Goal: Task Accomplishment & Management: Manage account settings

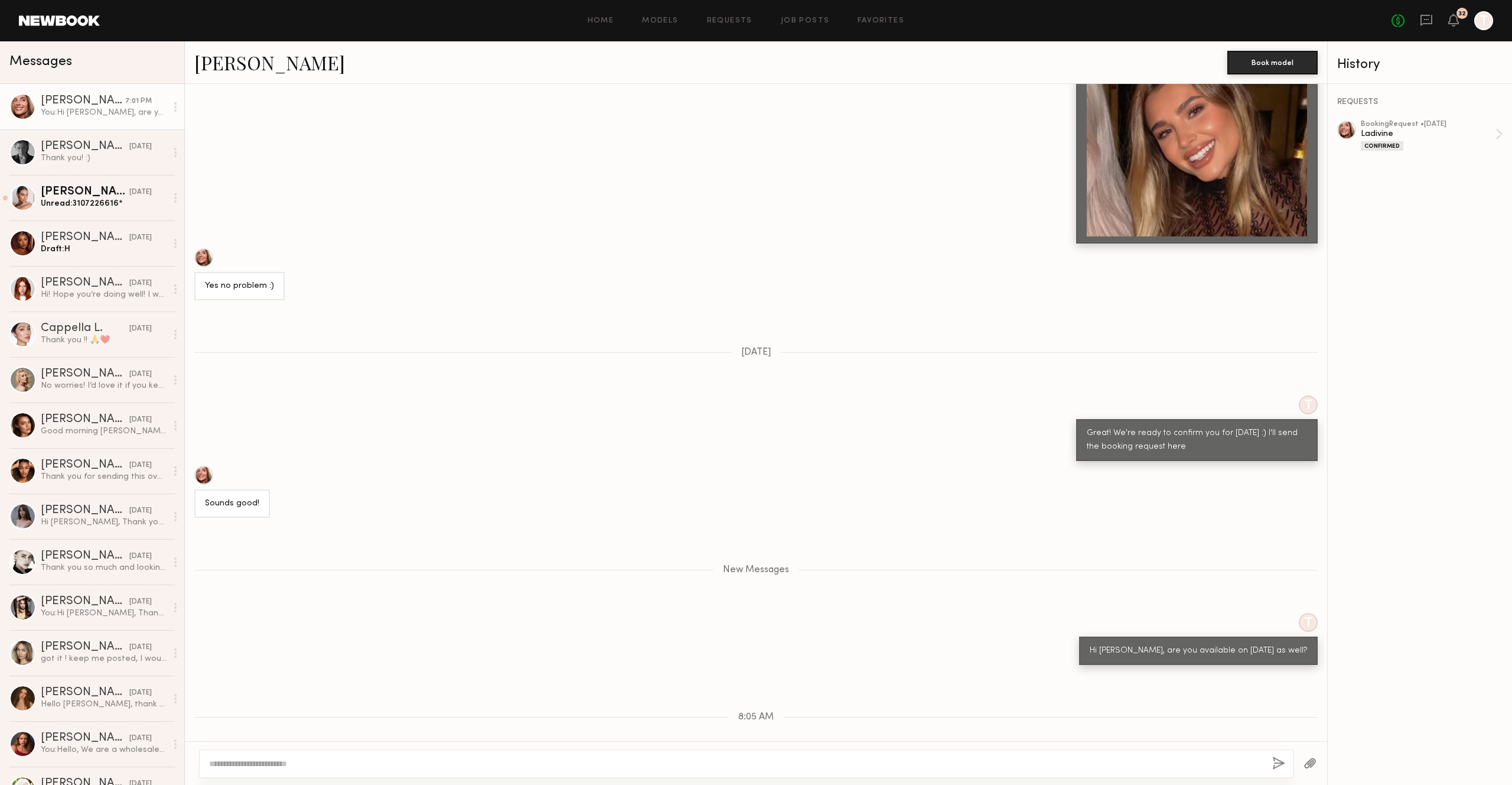
scroll to position [1016, 0]
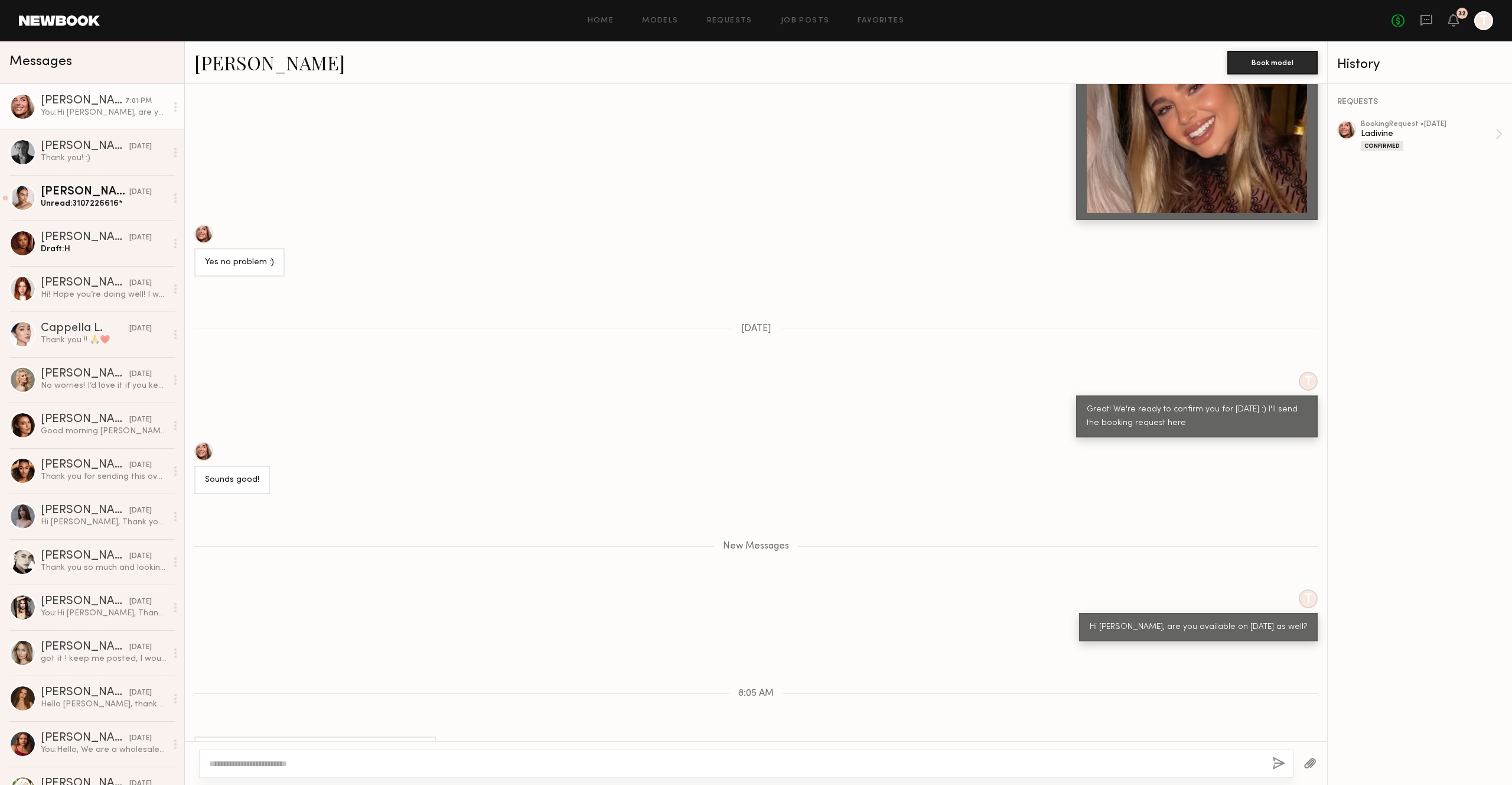
click at [564, 775] on div at bounding box center [746, 764] width 1095 height 28
click at [563, 766] on textarea at bounding box center [736, 763] width 1054 height 12
click at [558, 754] on div at bounding box center [746, 764] width 1095 height 28
click at [554, 764] on textarea at bounding box center [736, 763] width 1054 height 12
click at [467, 759] on textarea at bounding box center [736, 763] width 1054 height 12
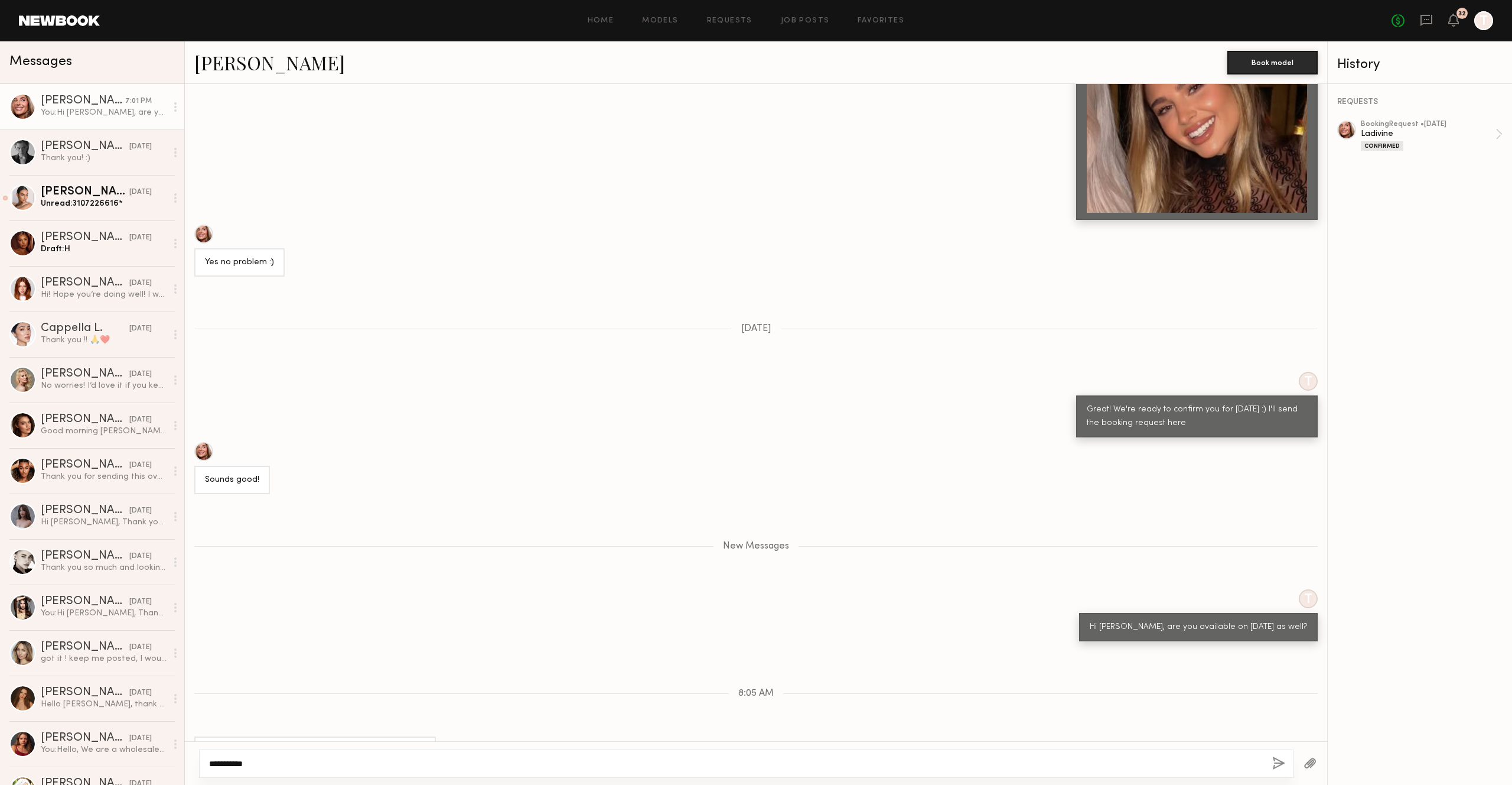
type textarea "**********"
click at [1273, 760] on button "button" at bounding box center [1279, 764] width 13 height 15
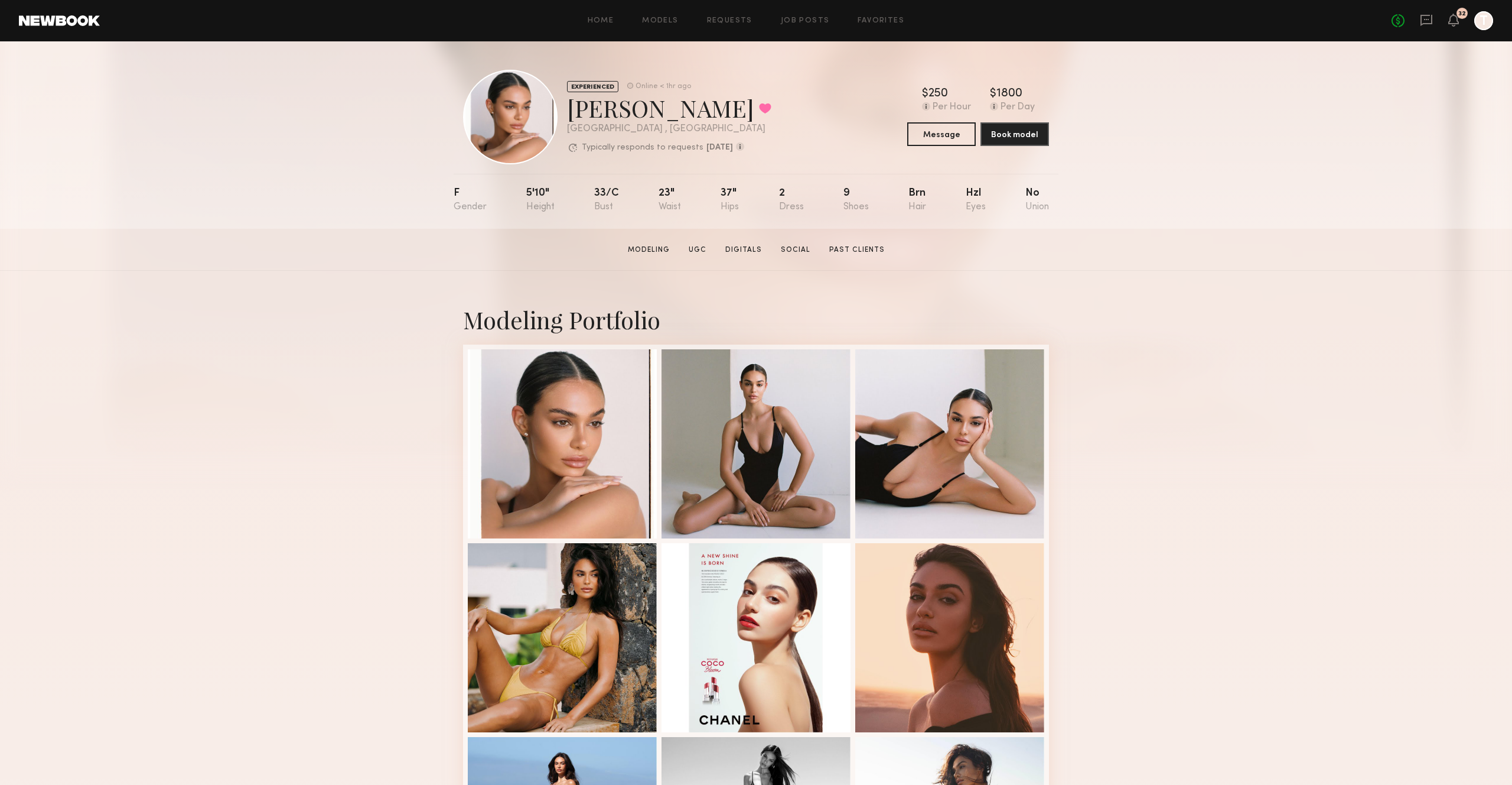
click at [1449, 20] on icon at bounding box center [1454, 20] width 10 height 13
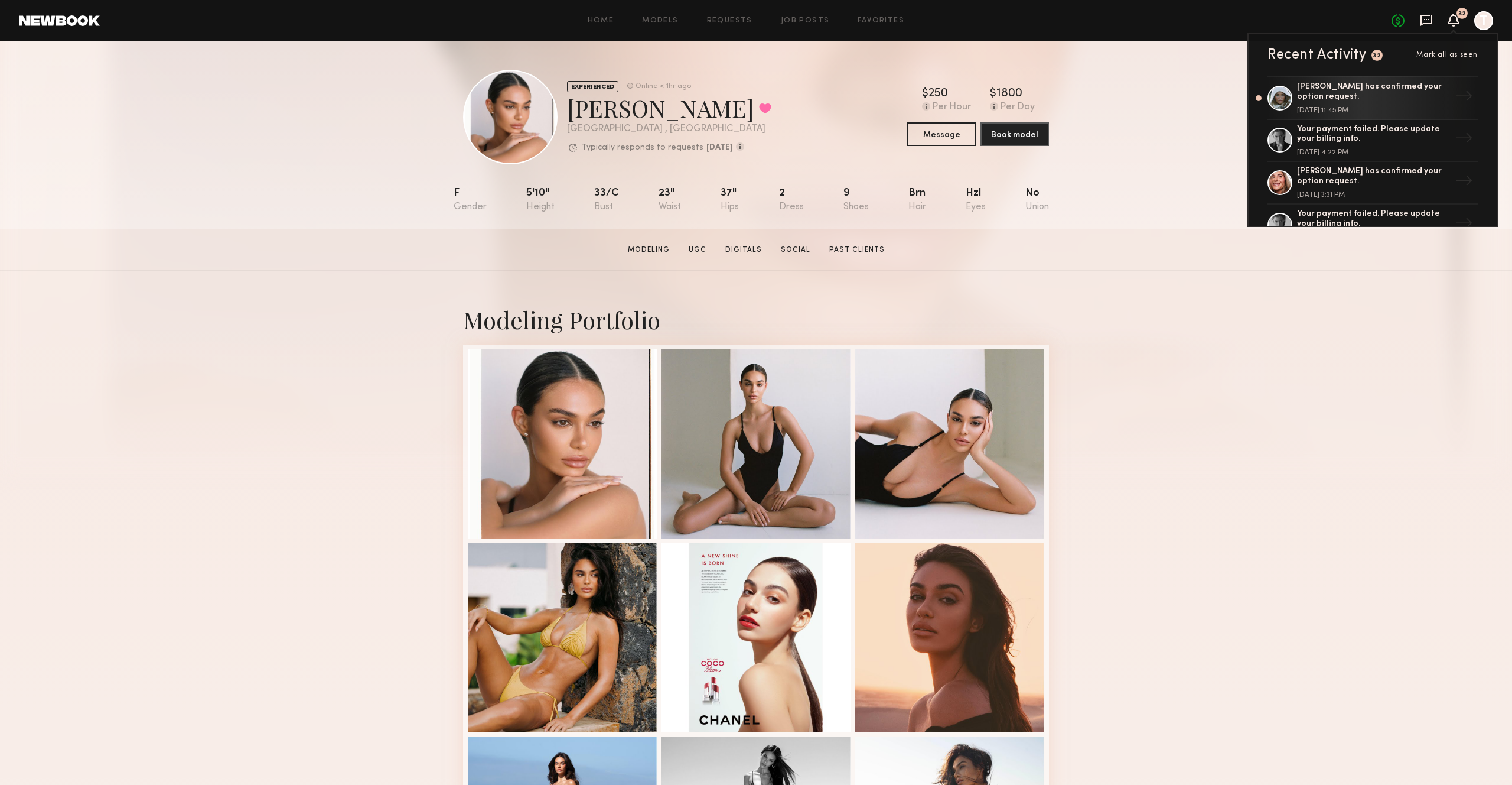
click at [1424, 23] on icon at bounding box center [1426, 21] width 12 height 11
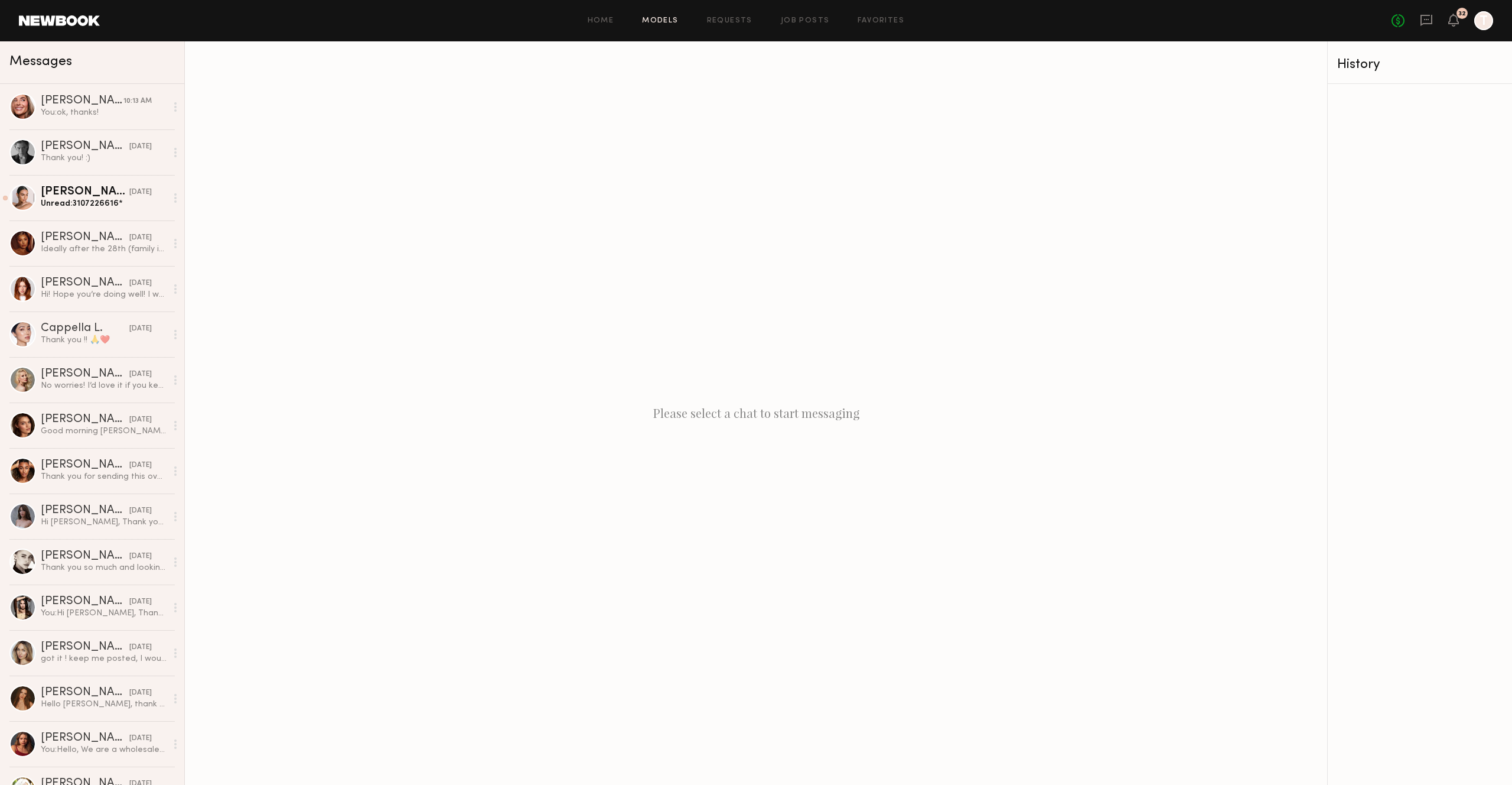
click at [658, 20] on link "Models" at bounding box center [660, 21] width 36 height 8
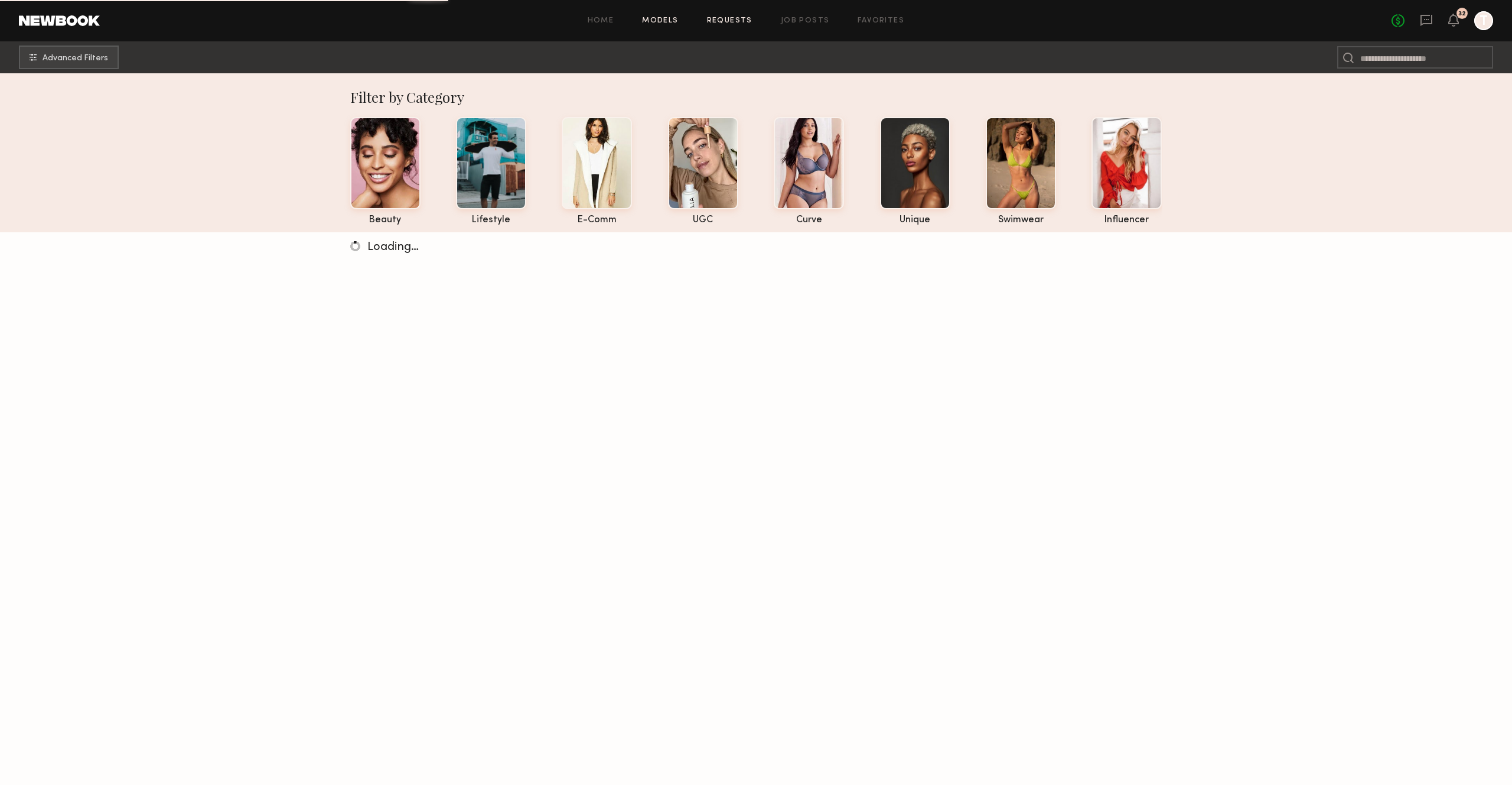
click at [715, 22] on link "Requests" at bounding box center [730, 21] width 46 height 8
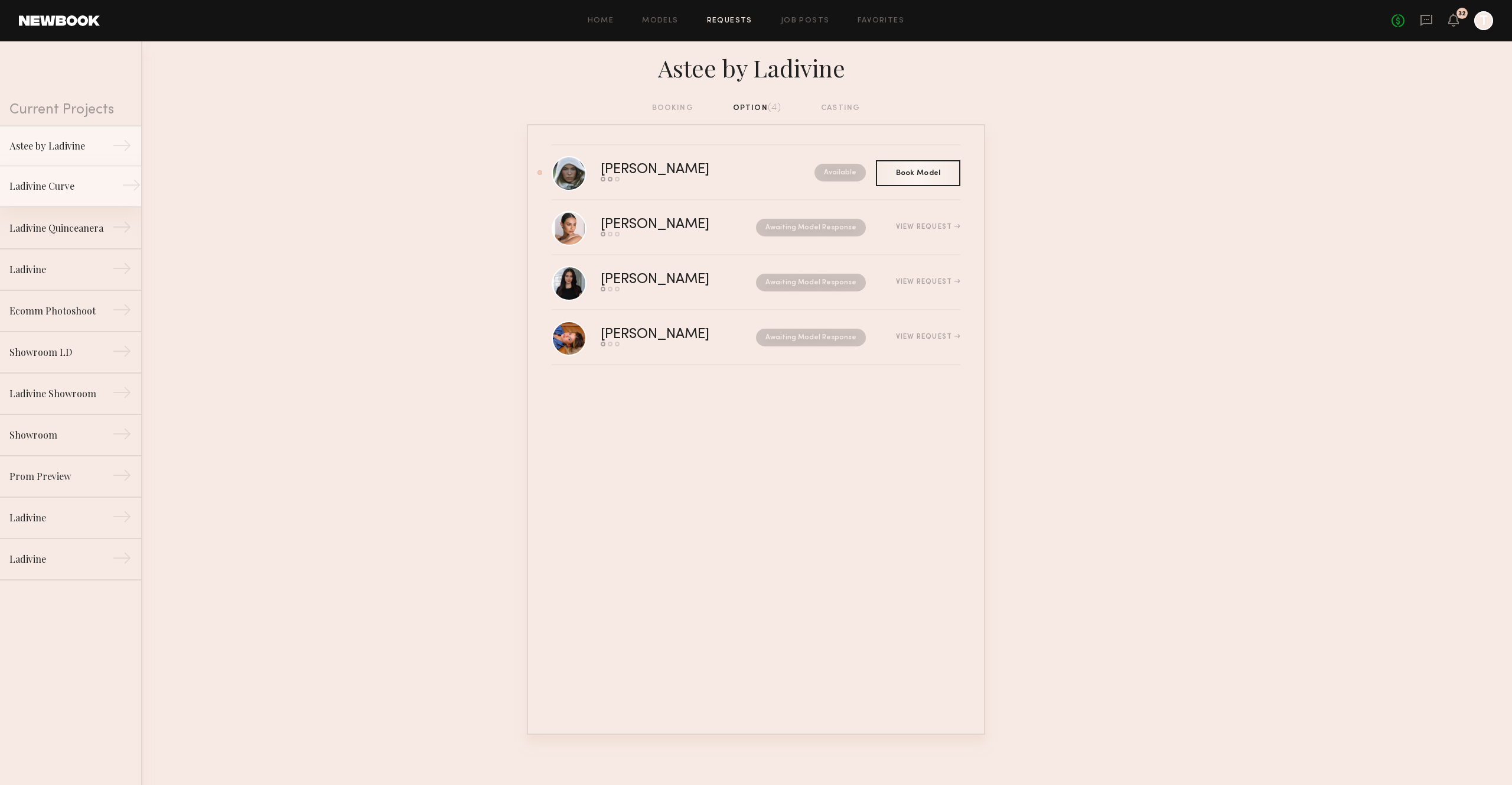
click at [32, 190] on div "Ladivine Curve" at bounding box center [61, 186] width 103 height 14
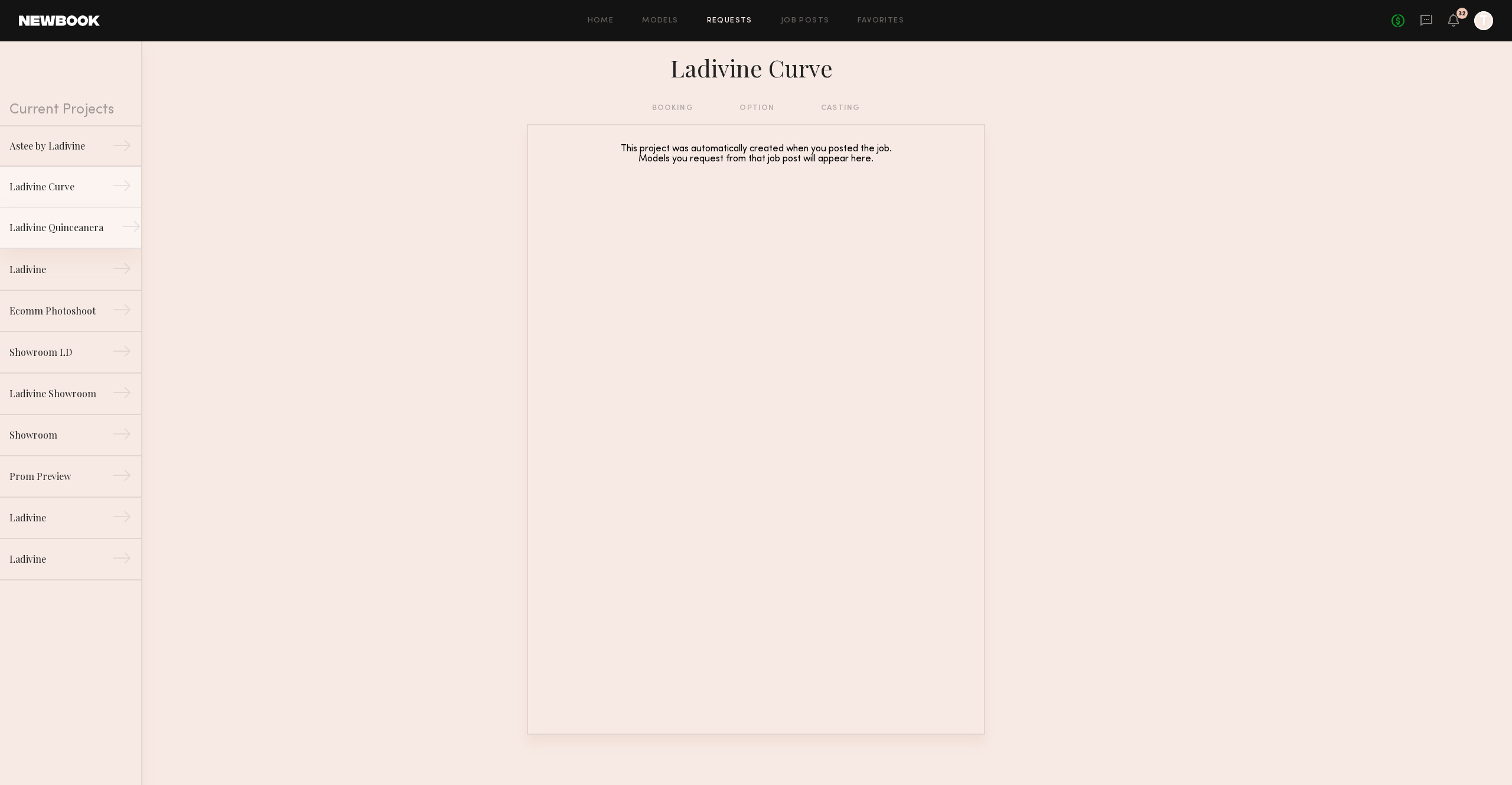
click at [71, 234] on div "Ladivine Quinceanera" at bounding box center [61, 227] width 103 height 14
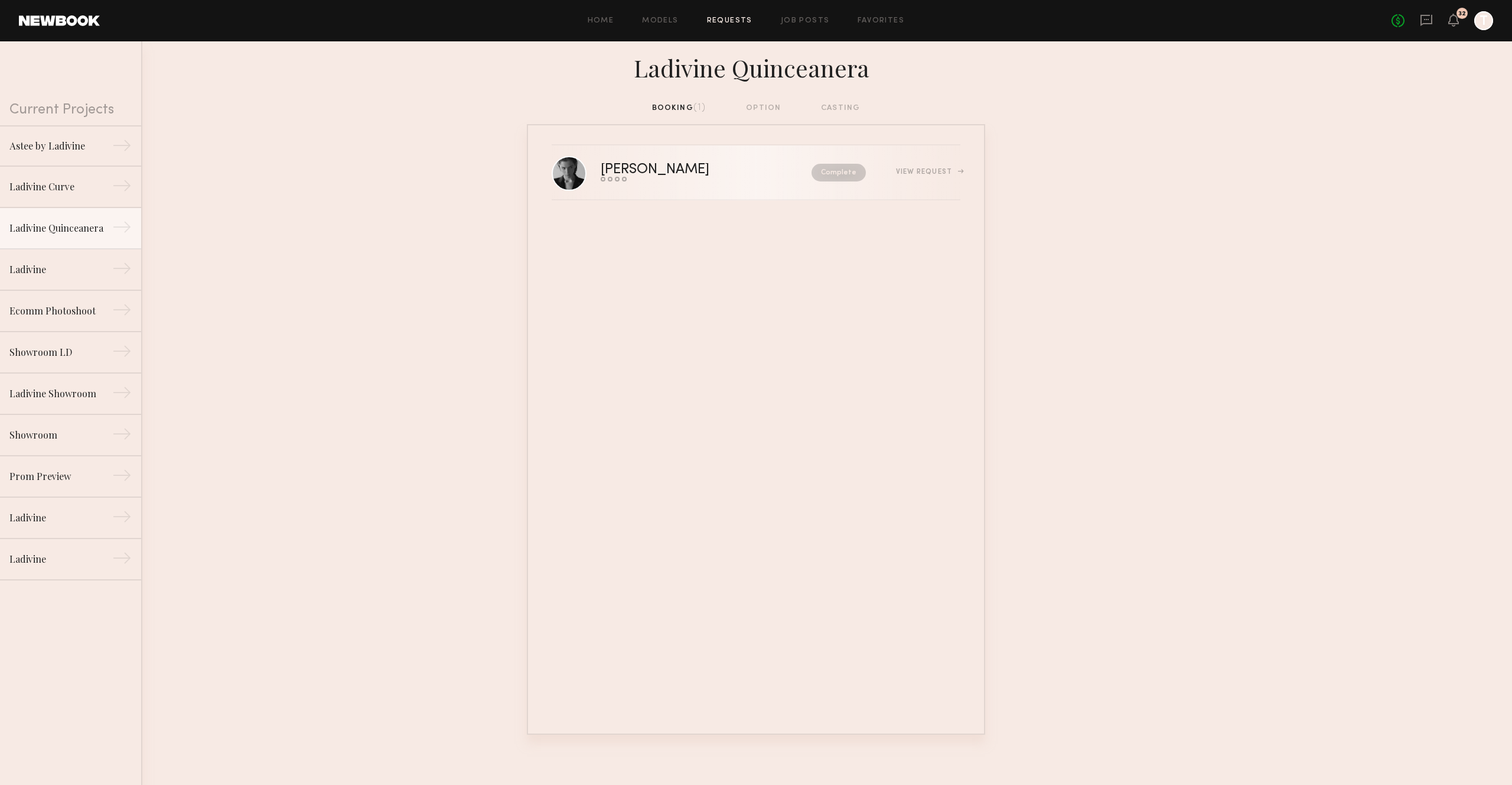
click at [875, 172] on div "View Request" at bounding box center [913, 172] width 95 height 9
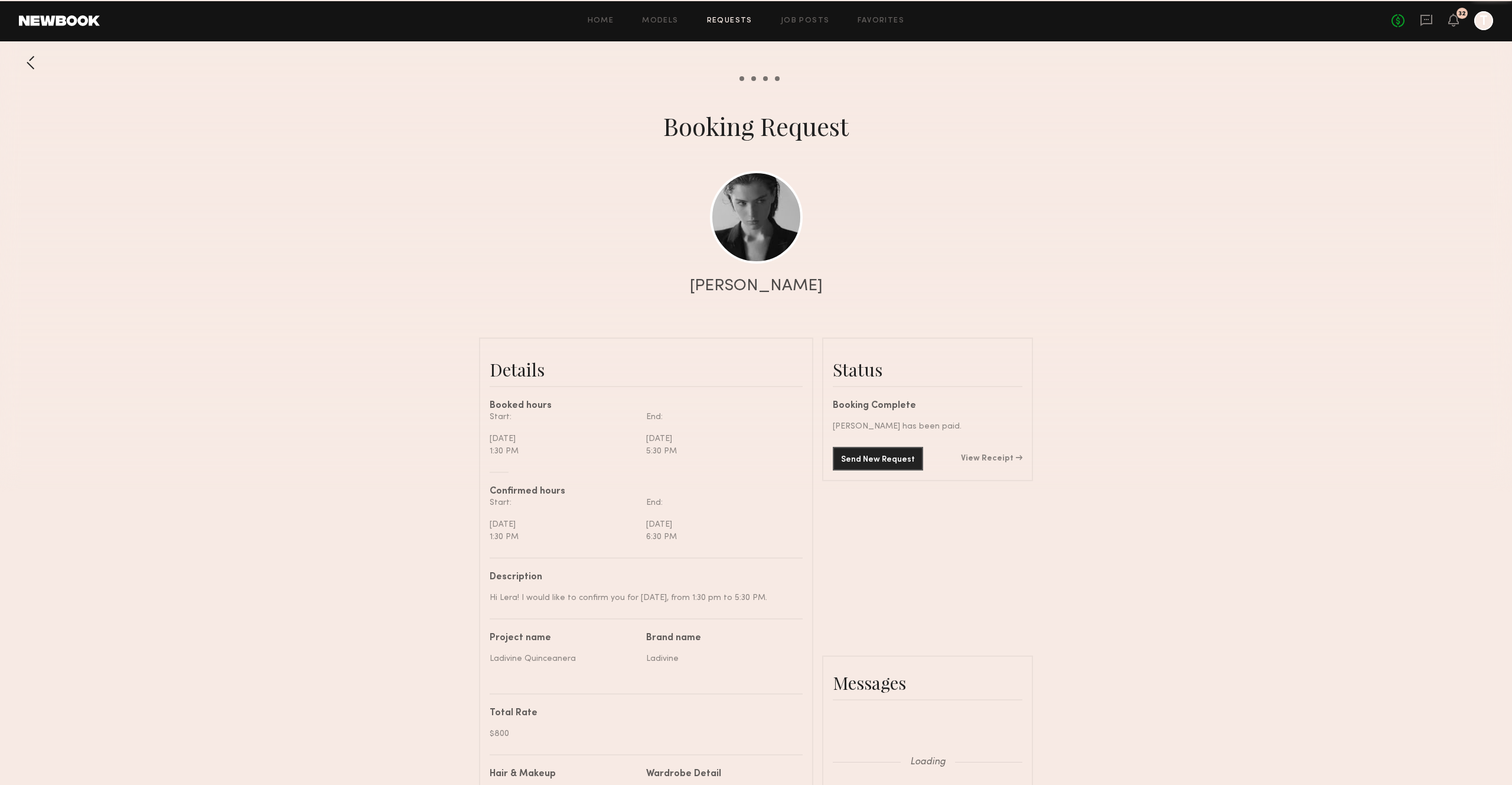
scroll to position [994, 0]
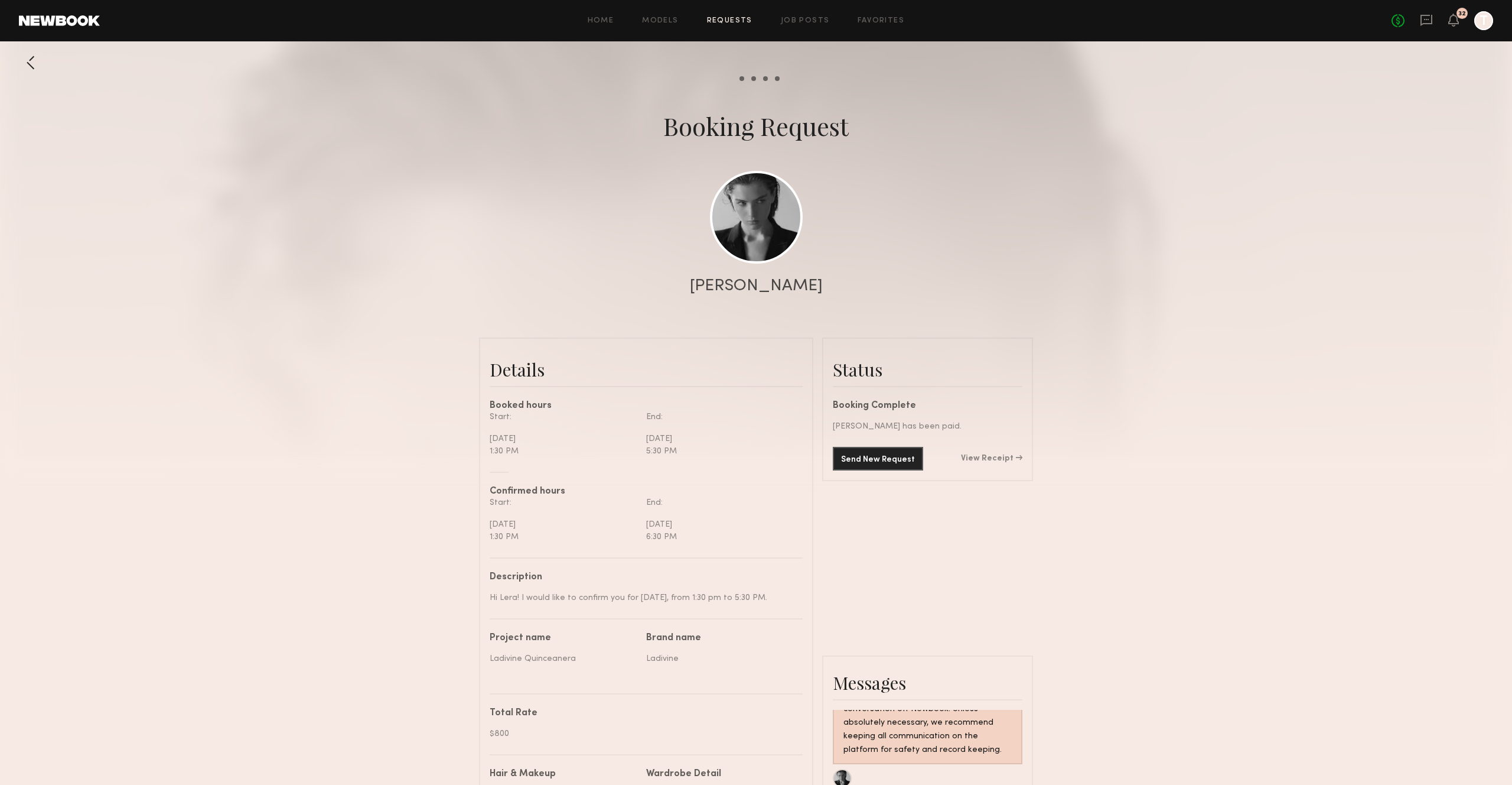
click at [1003, 455] on link "View Receipt" at bounding box center [992, 458] width 62 height 8
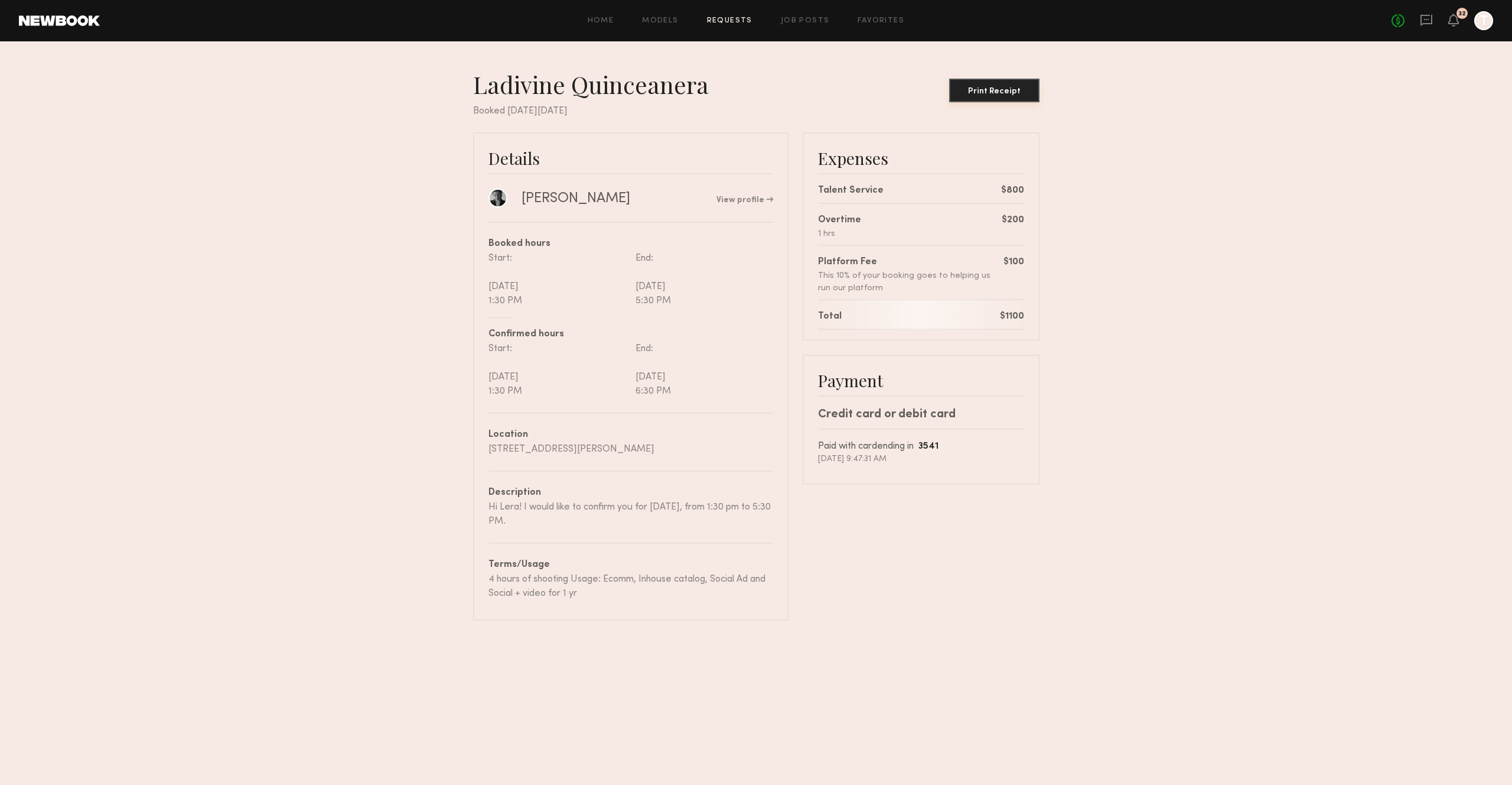
click at [1010, 98] on button "Print Receipt" at bounding box center [995, 91] width 91 height 24
